Goal: Entertainment & Leisure: Browse casually

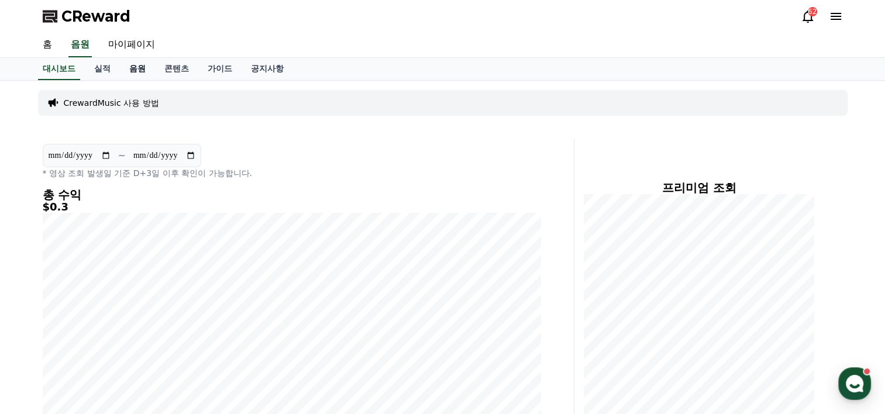
click at [145, 69] on link "음원" at bounding box center [137, 69] width 35 height 22
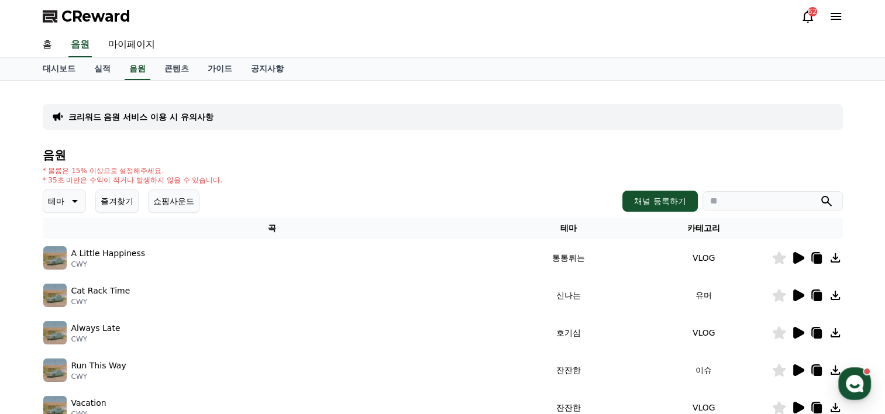
click at [798, 253] on icon at bounding box center [798, 258] width 14 height 14
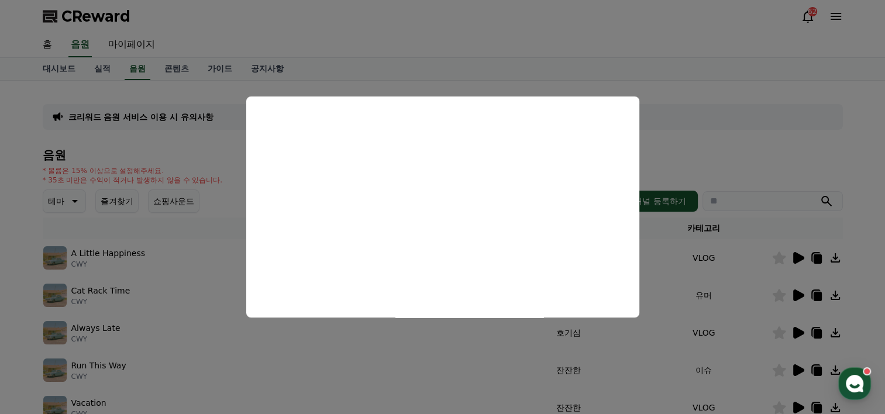
click at [800, 332] on button "close modal" at bounding box center [442, 207] width 885 height 414
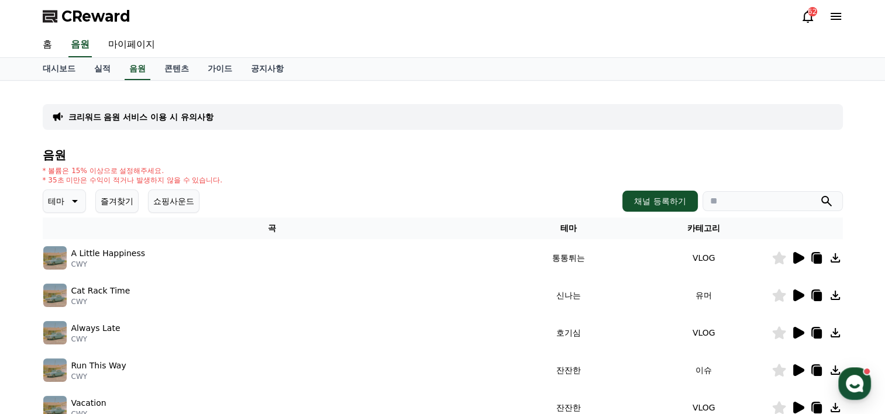
click at [798, 332] on icon at bounding box center [798, 333] width 11 height 12
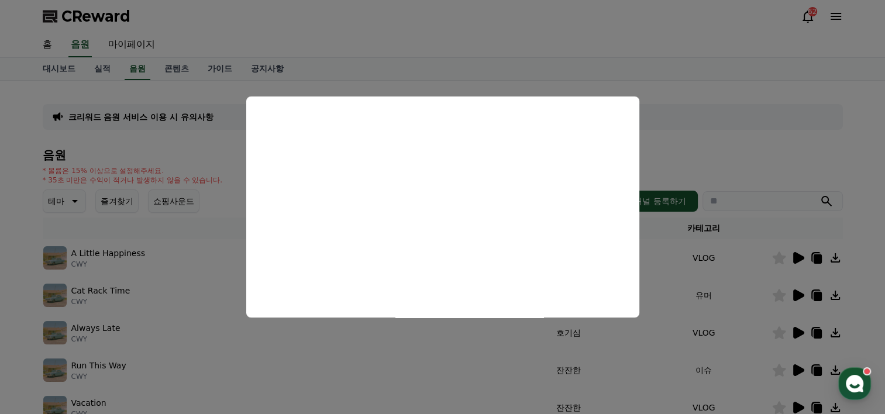
click at [73, 191] on button "close modal" at bounding box center [442, 207] width 885 height 414
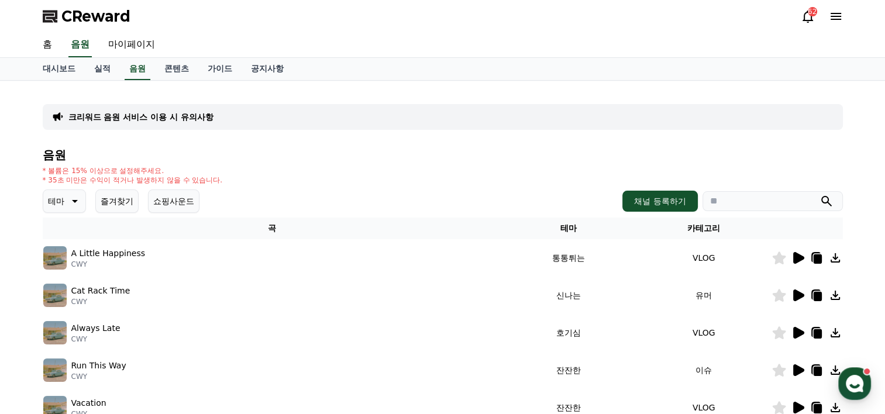
click at [73, 198] on icon at bounding box center [74, 201] width 14 height 14
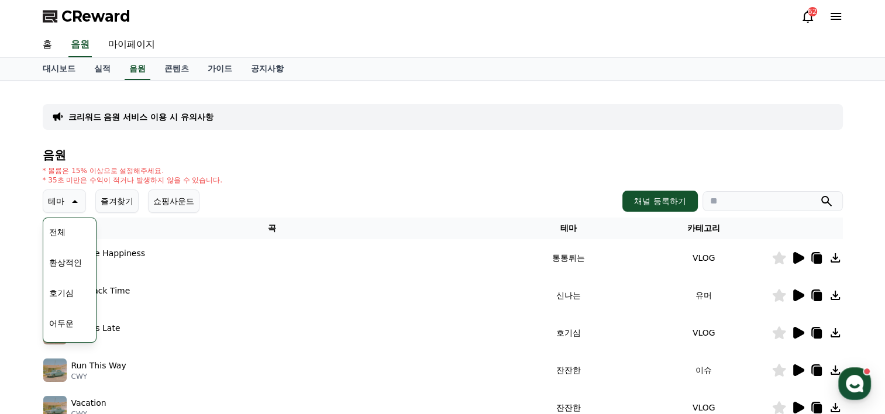
click at [61, 320] on button "어두운" at bounding box center [61, 324] width 34 height 26
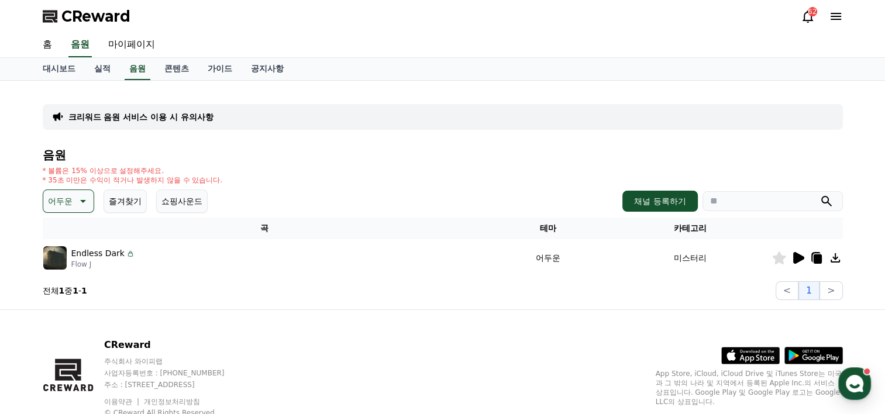
click at [800, 259] on icon at bounding box center [798, 258] width 11 height 12
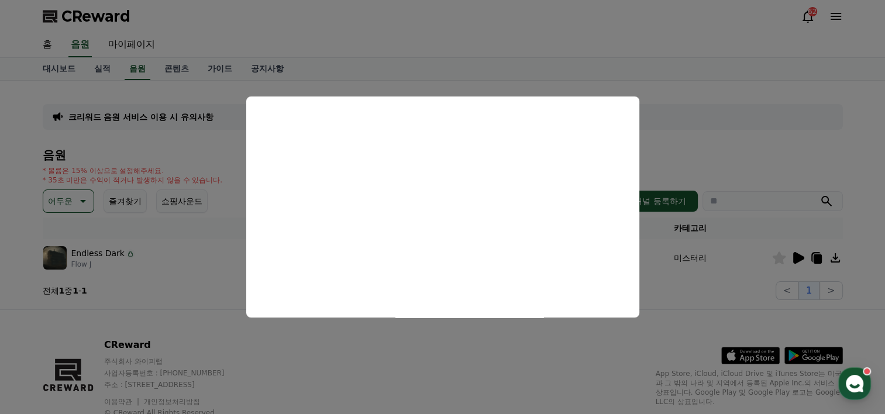
click at [82, 197] on button "close modal" at bounding box center [442, 207] width 885 height 414
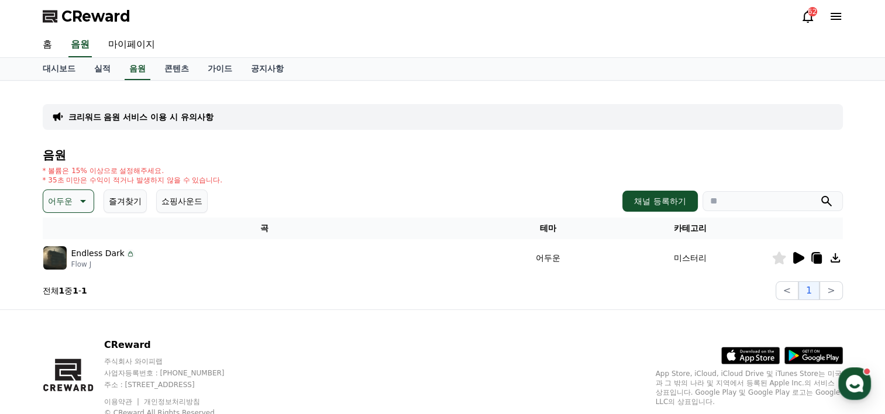
click at [82, 204] on icon at bounding box center [82, 201] width 14 height 14
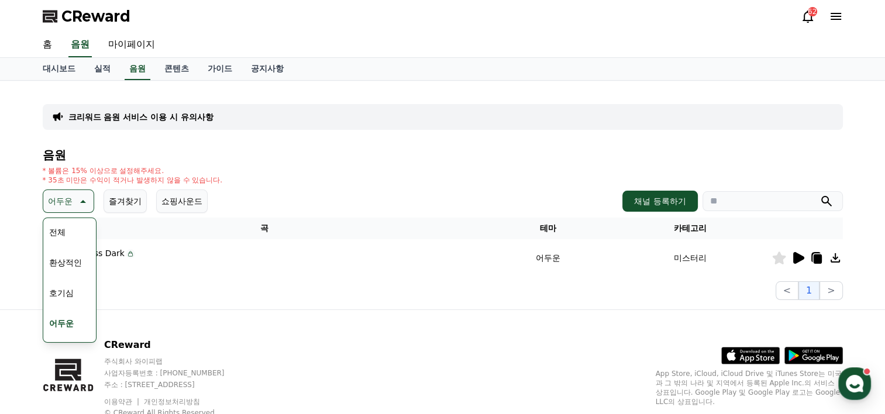
click at [70, 292] on button "호기심" at bounding box center [61, 293] width 34 height 26
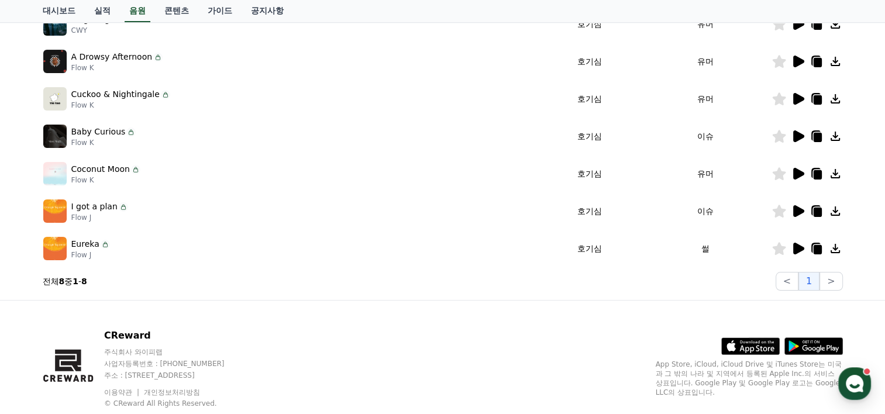
scroll to position [273, 0]
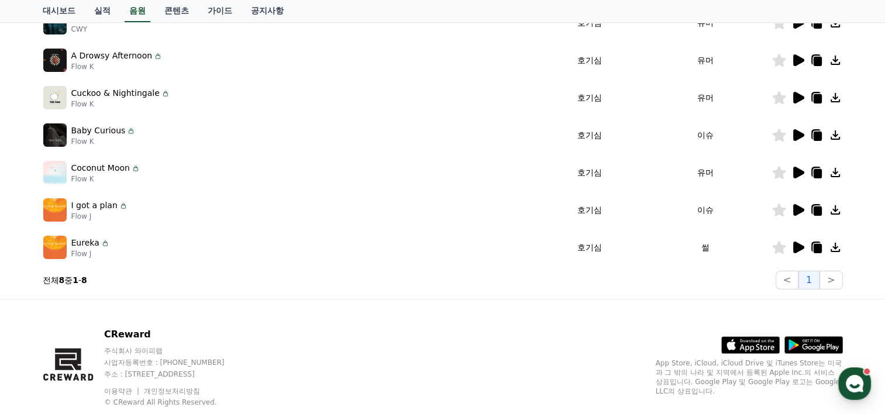
click at [798, 246] on icon at bounding box center [798, 248] width 11 height 12
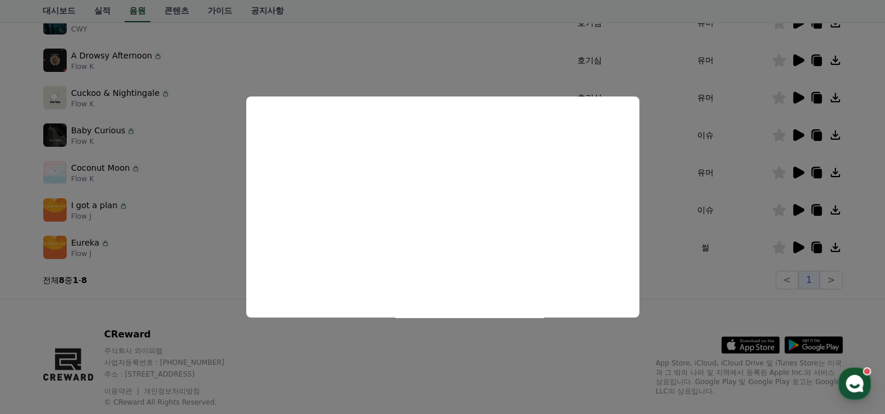
click at [793, 207] on button "close modal" at bounding box center [442, 207] width 885 height 414
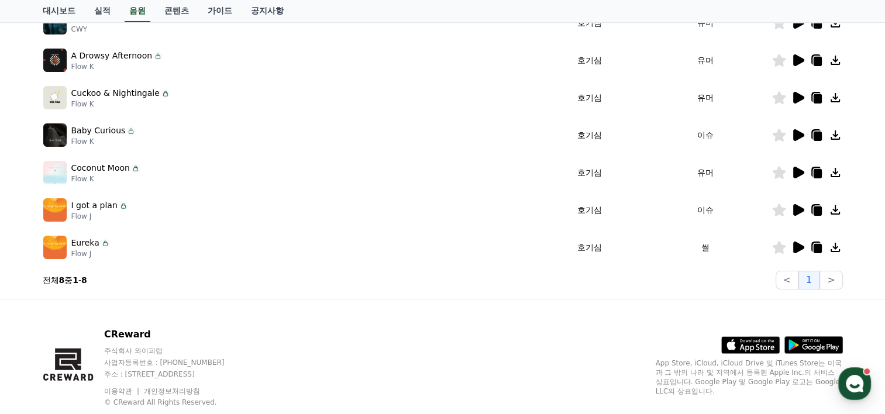
click at [793, 209] on icon at bounding box center [798, 210] width 11 height 12
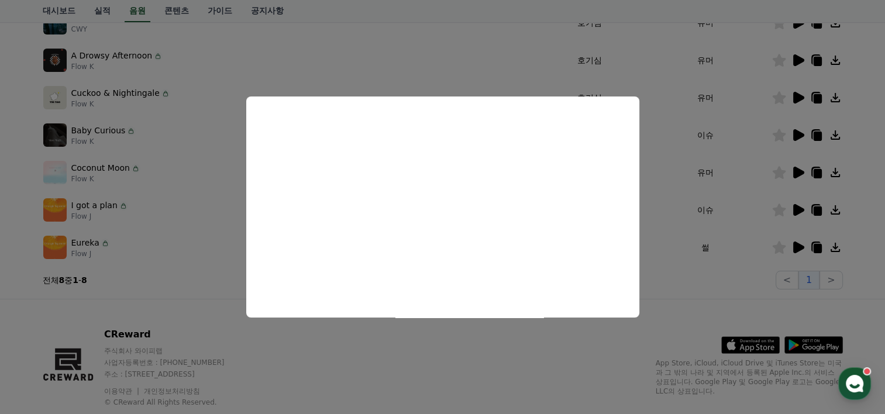
click at [793, 168] on button "close modal" at bounding box center [442, 207] width 885 height 414
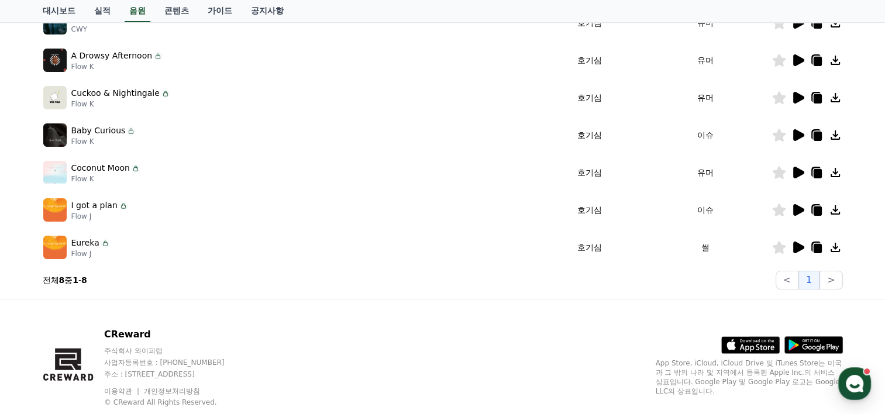
click at [800, 168] on icon at bounding box center [798, 173] width 11 height 12
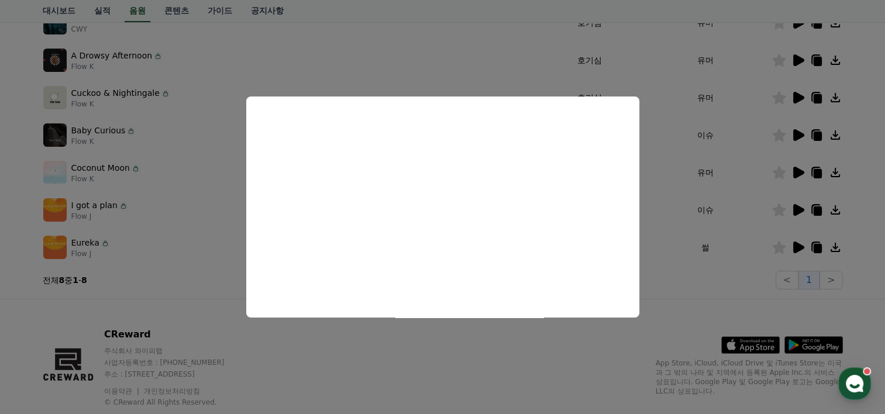
click at [799, 132] on button "close modal" at bounding box center [442, 207] width 885 height 414
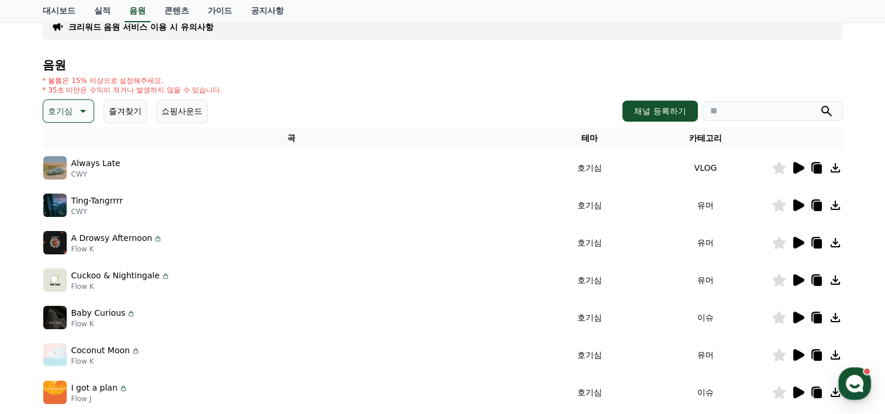
scroll to position [0, 0]
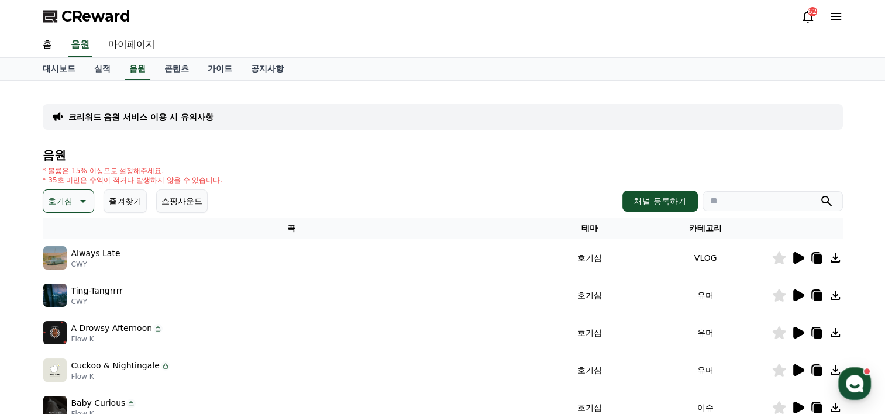
click at [66, 199] on p "호기심" at bounding box center [60, 201] width 25 height 16
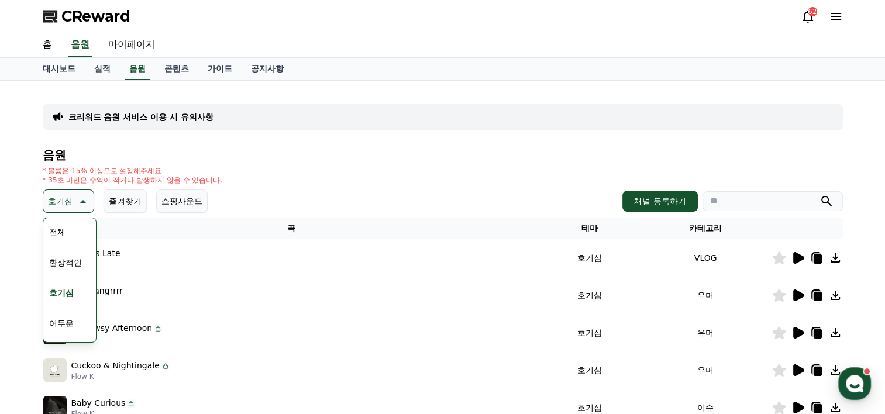
click at [76, 260] on button "환상적인" at bounding box center [65, 263] width 42 height 26
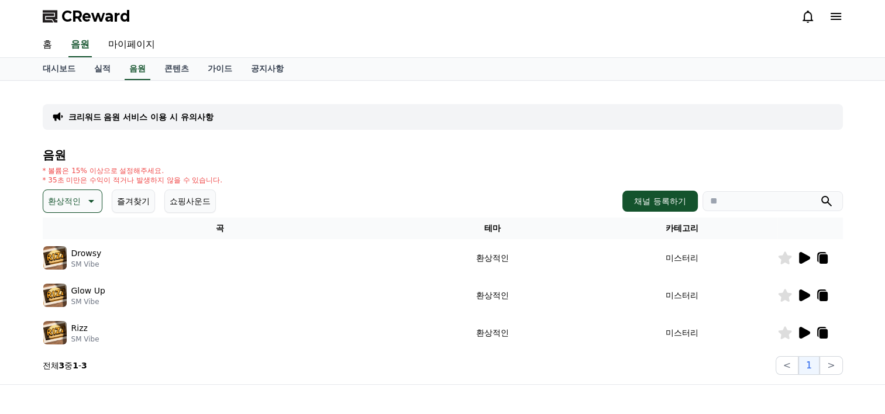
click at [800, 257] on icon at bounding box center [804, 258] width 11 height 12
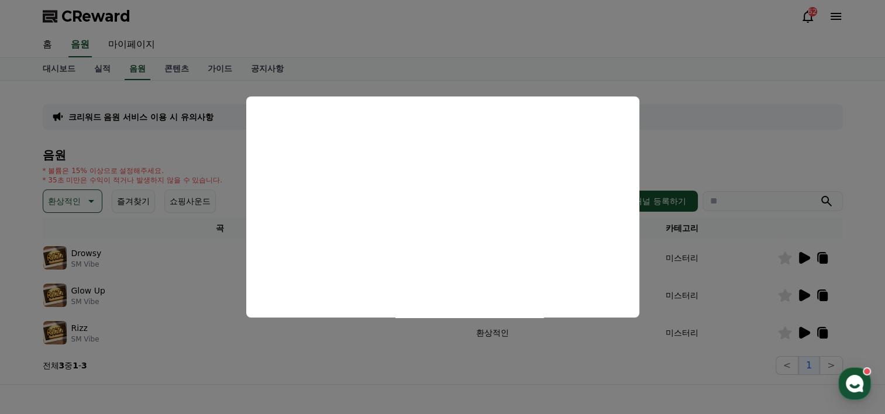
click at [707, 384] on button "close modal" at bounding box center [442, 207] width 885 height 414
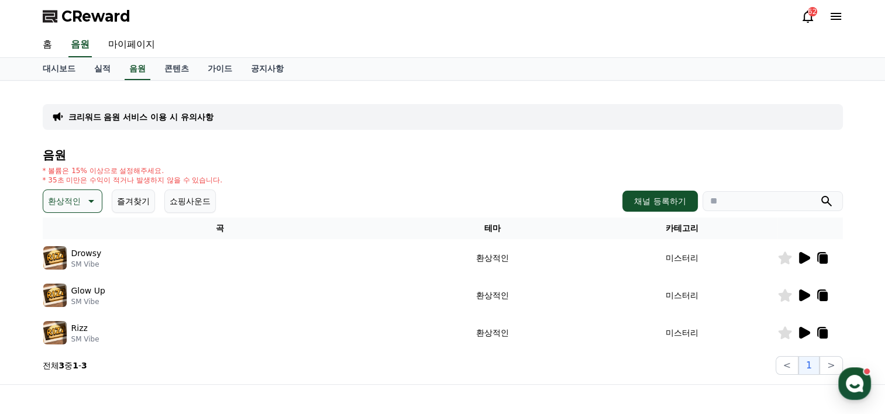
click at [804, 255] on icon at bounding box center [804, 258] width 11 height 12
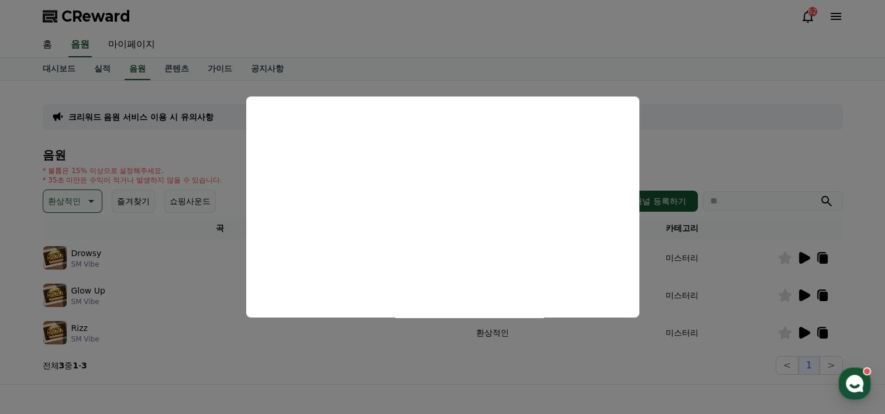
click at [822, 257] on button "close modal" at bounding box center [442, 207] width 885 height 414
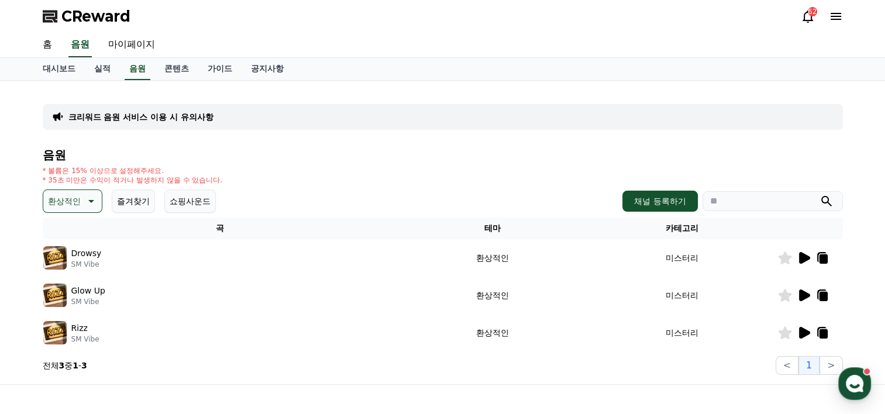
click at [821, 256] on icon at bounding box center [823, 258] width 8 height 9
click at [819, 259] on icon at bounding box center [823, 258] width 8 height 9
drag, startPoint x: 576, startPoint y: 260, endPoint x: 457, endPoint y: 197, distance: 134.2
